Goal: Task Accomplishment & Management: Manage account settings

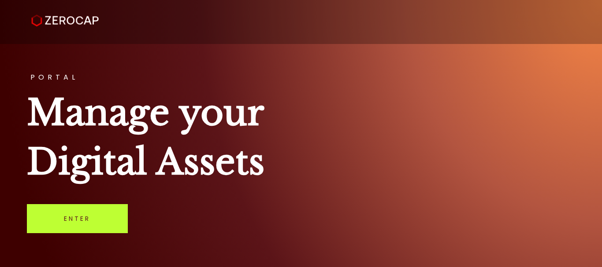
click at [51, 225] on link "Enter" at bounding box center [77, 218] width 101 height 29
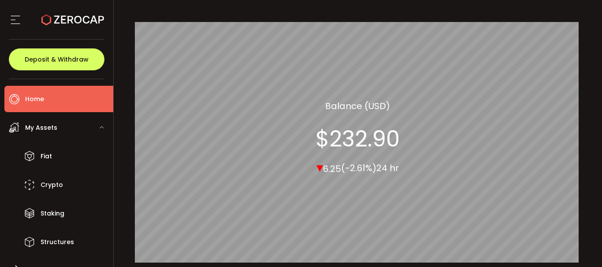
scroll to position [88, 0]
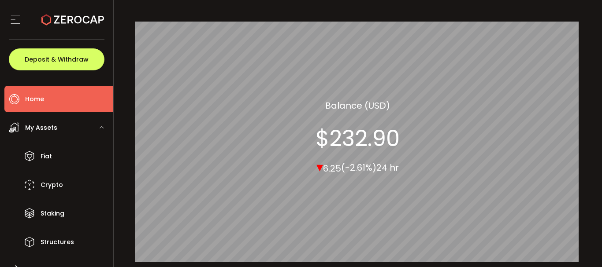
click at [44, 128] on span "My Assets" at bounding box center [41, 128] width 32 height 13
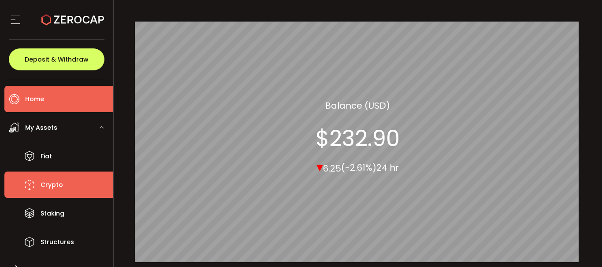
click at [44, 182] on span "Crypto" at bounding box center [52, 185] width 22 height 13
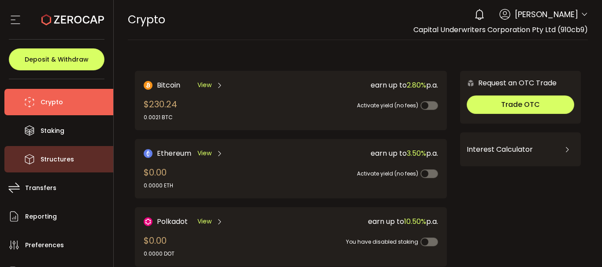
scroll to position [128, 0]
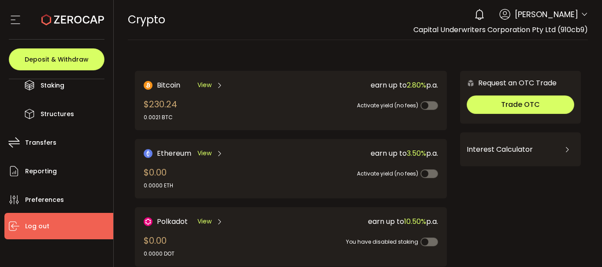
click at [51, 226] on li "Log out" at bounding box center [58, 226] width 109 height 26
